Goal: Navigation & Orientation: Find specific page/section

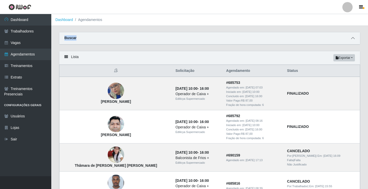
click at [352, 39] on icon at bounding box center [353, 38] width 4 height 4
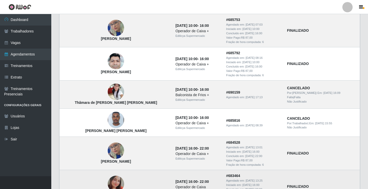
scroll to position [154, 0]
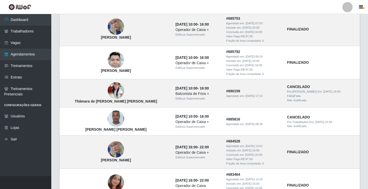
click at [355, 12] on header "Perfil Alterar Senha Sair" at bounding box center [184, 7] width 368 height 14
click at [354, 4] on link at bounding box center [346, 7] width 15 height 10
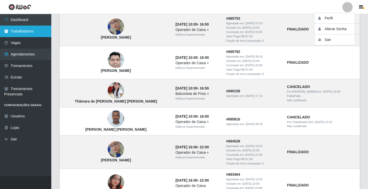
click at [24, 31] on link "Trabalhadores" at bounding box center [25, 32] width 51 height 12
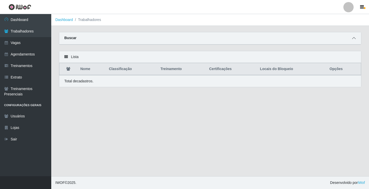
click at [353, 38] on icon at bounding box center [354, 38] width 4 height 4
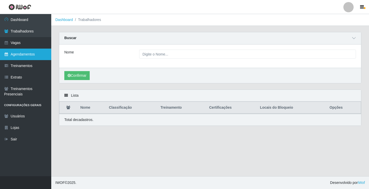
click at [15, 56] on link "Agendamentos" at bounding box center [25, 55] width 51 height 12
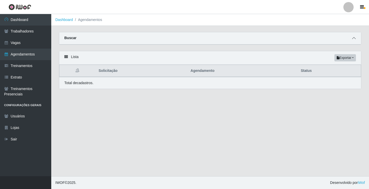
click at [354, 38] on icon at bounding box center [354, 38] width 4 height 4
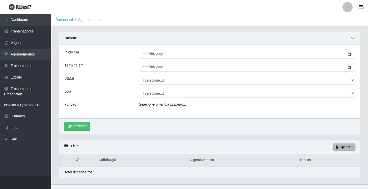
click at [351, 146] on button "Exportar" at bounding box center [344, 147] width 22 height 7
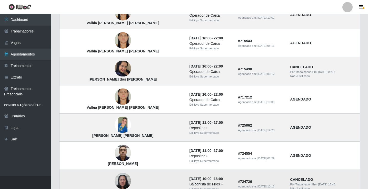
scroll to position [231, 0]
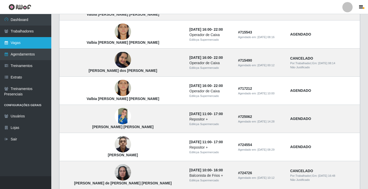
click at [25, 40] on link "Vagas" at bounding box center [25, 43] width 51 height 12
